Goal: Information Seeking & Learning: Find specific fact

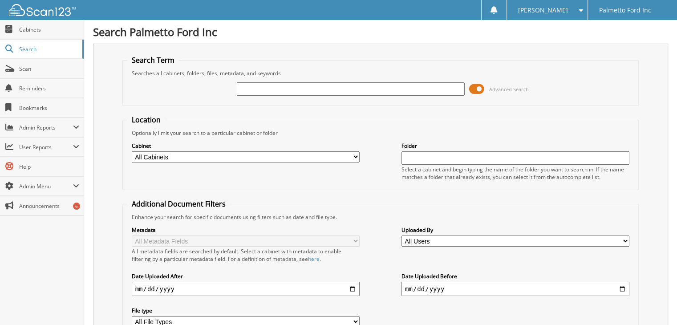
click at [353, 90] on input "text" at bounding box center [351, 88] width 228 height 13
type input "c22939"
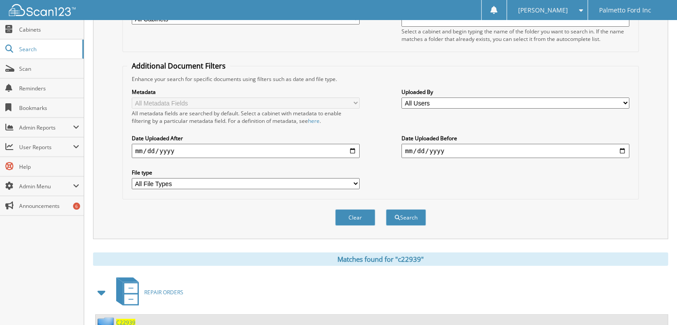
scroll to position [164, 0]
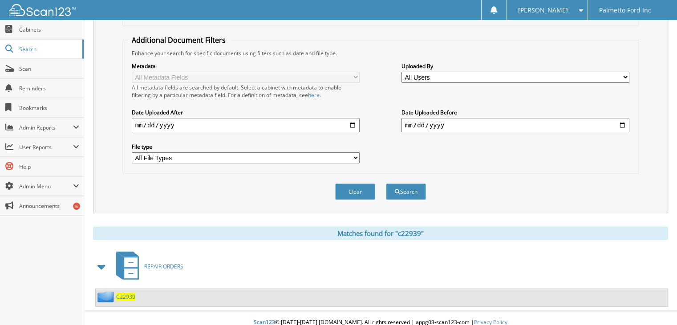
click at [126, 293] on span "C22939" at bounding box center [125, 297] width 19 height 8
